Goal: Transaction & Acquisition: Purchase product/service

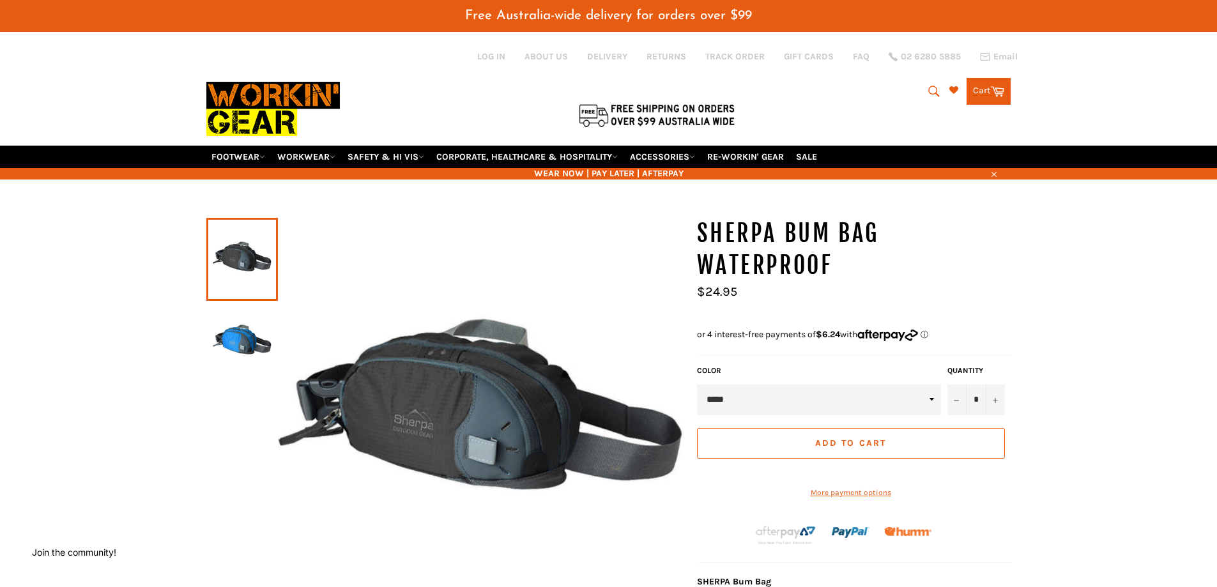
click at [247, 353] on img at bounding box center [242, 342] width 59 height 70
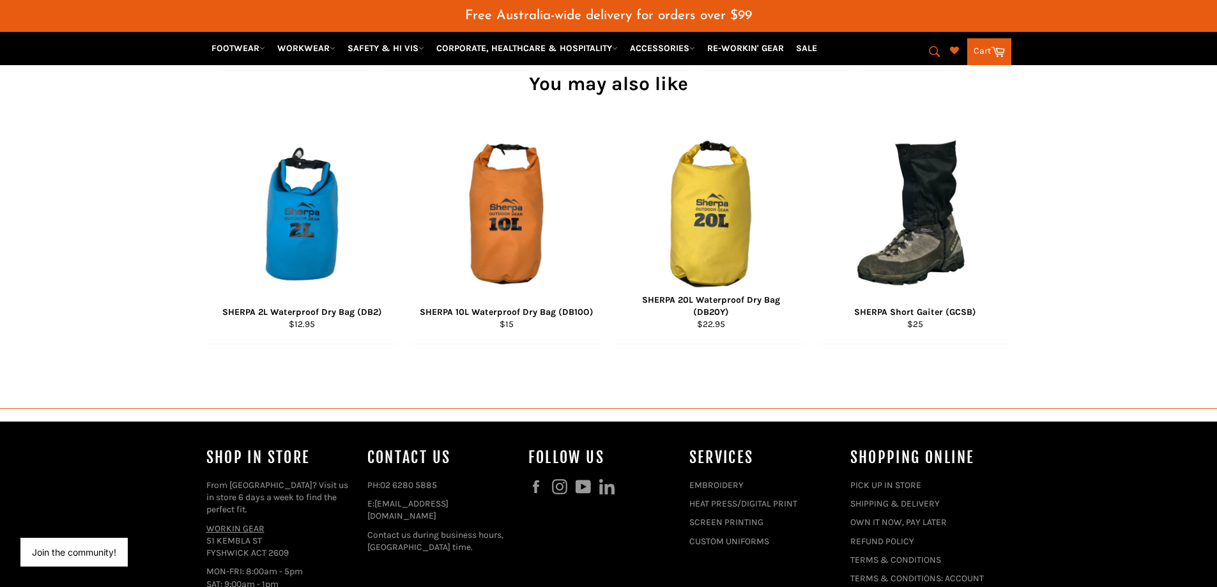
scroll to position [1176, 0]
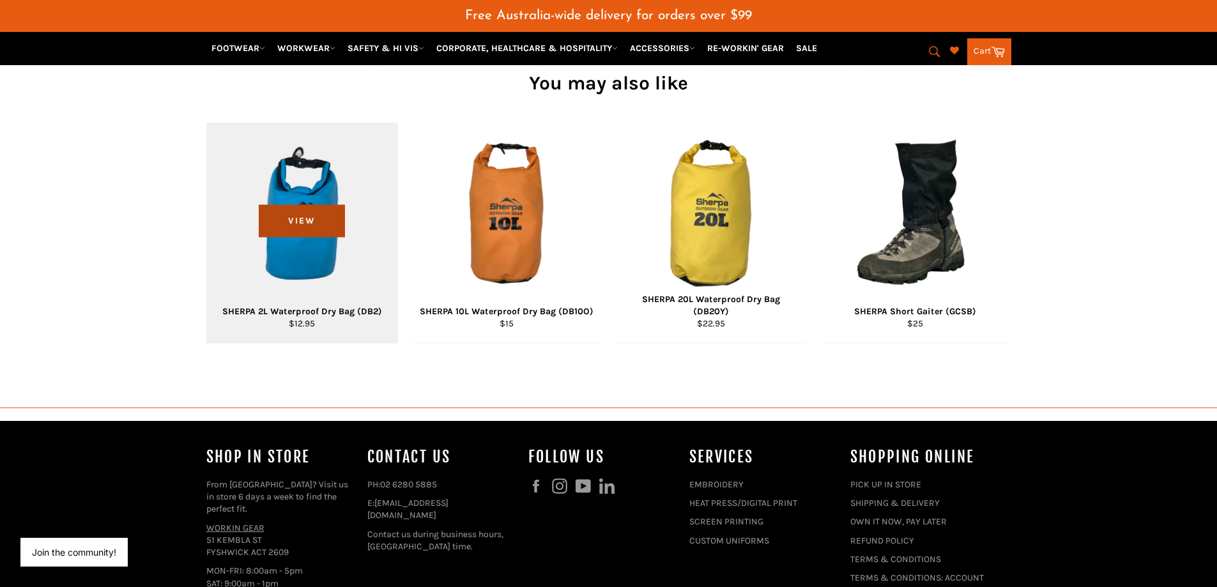
click at [309, 238] on span "View" at bounding box center [302, 221] width 86 height 33
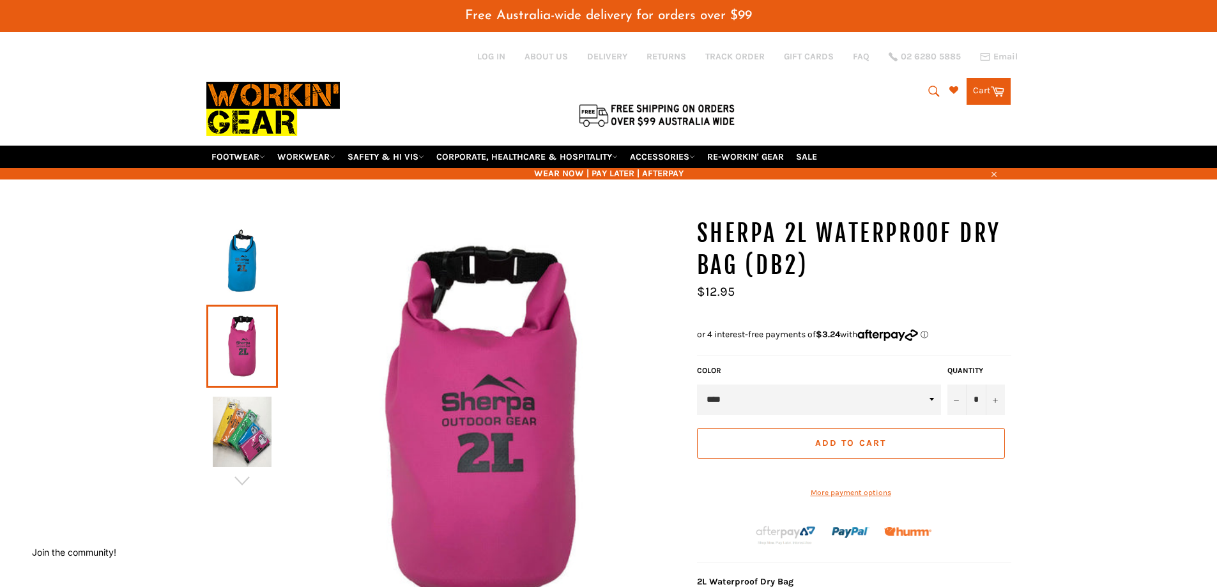
click at [929, 92] on icon "submit" at bounding box center [934, 91] width 11 height 11
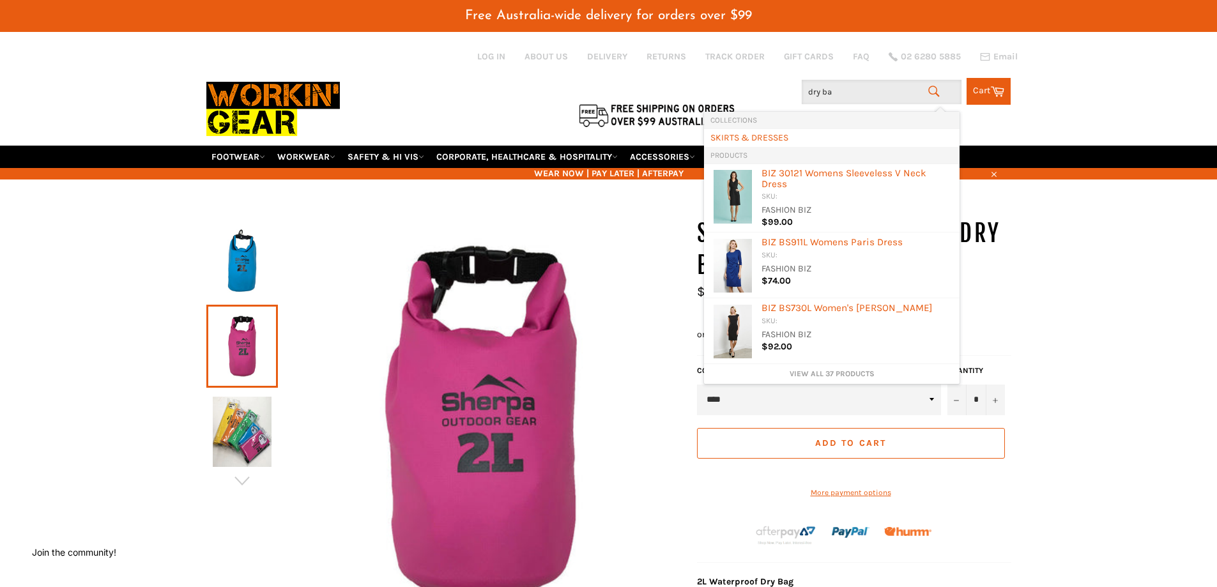
type input "dry bag"
